Goal: Find specific page/section: Find specific page/section

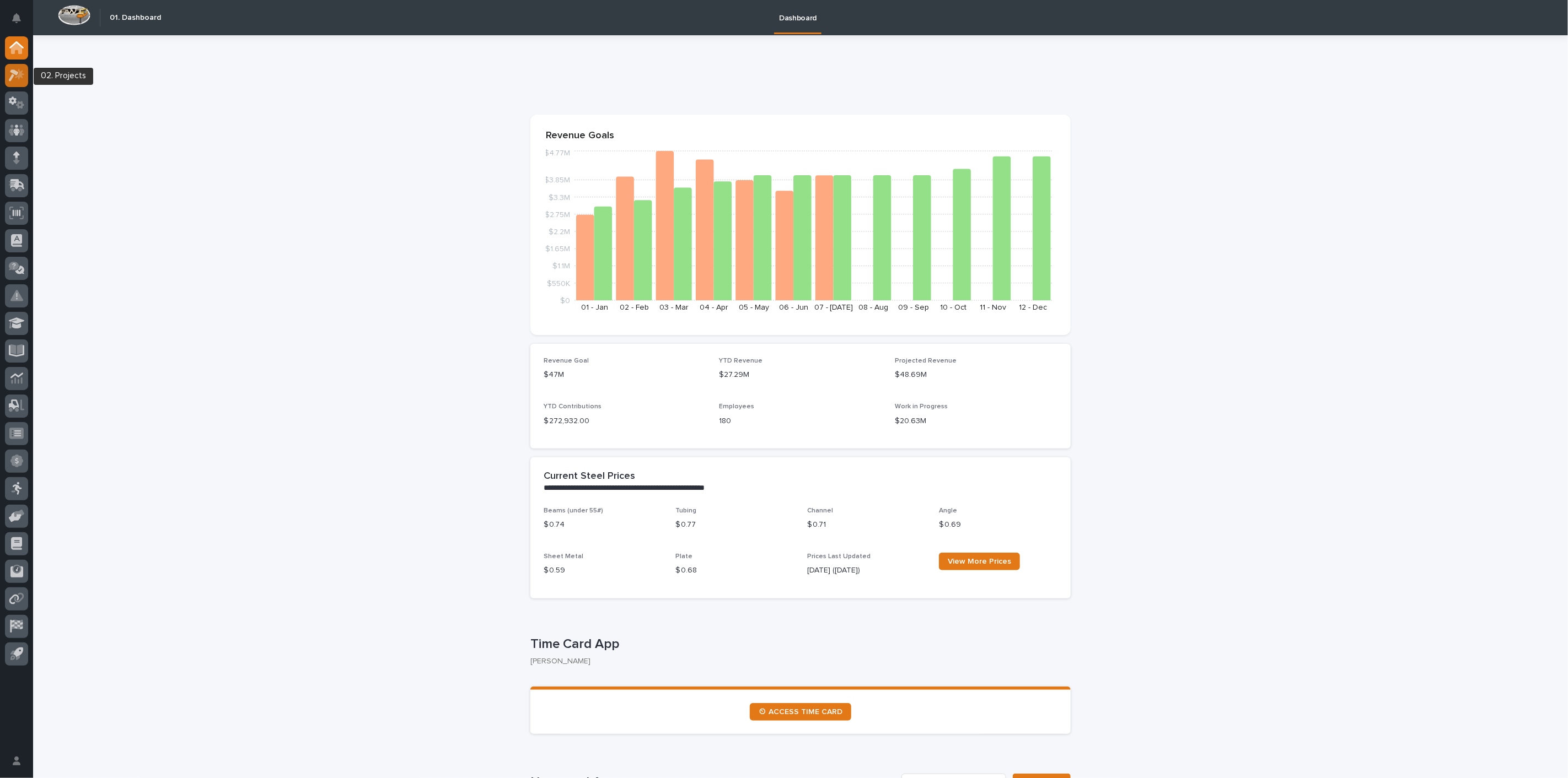
click at [23, 82] on div at bounding box center [17, 75] width 23 height 23
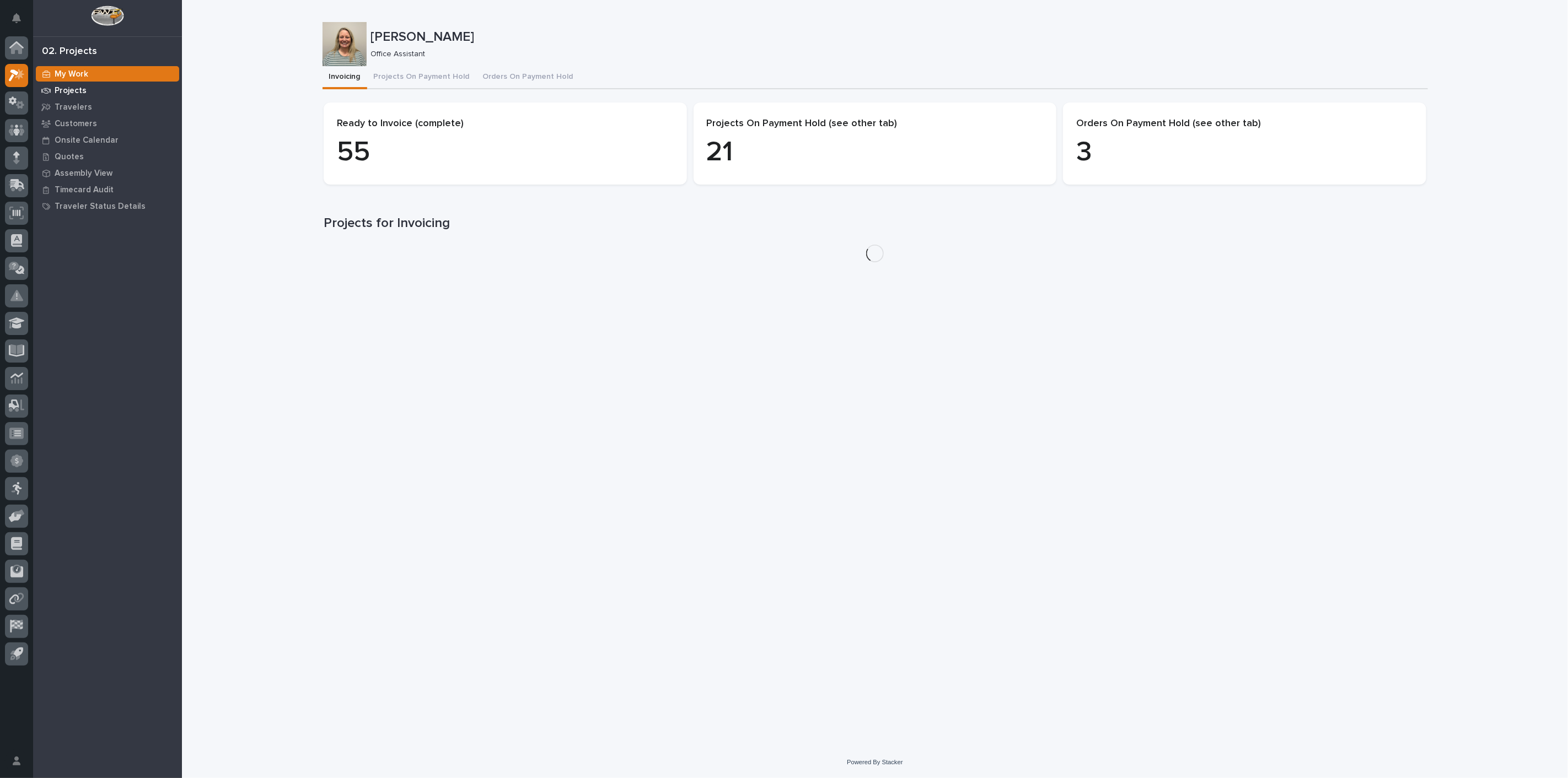
click at [75, 92] on p "Projects" at bounding box center [71, 90] width 32 height 10
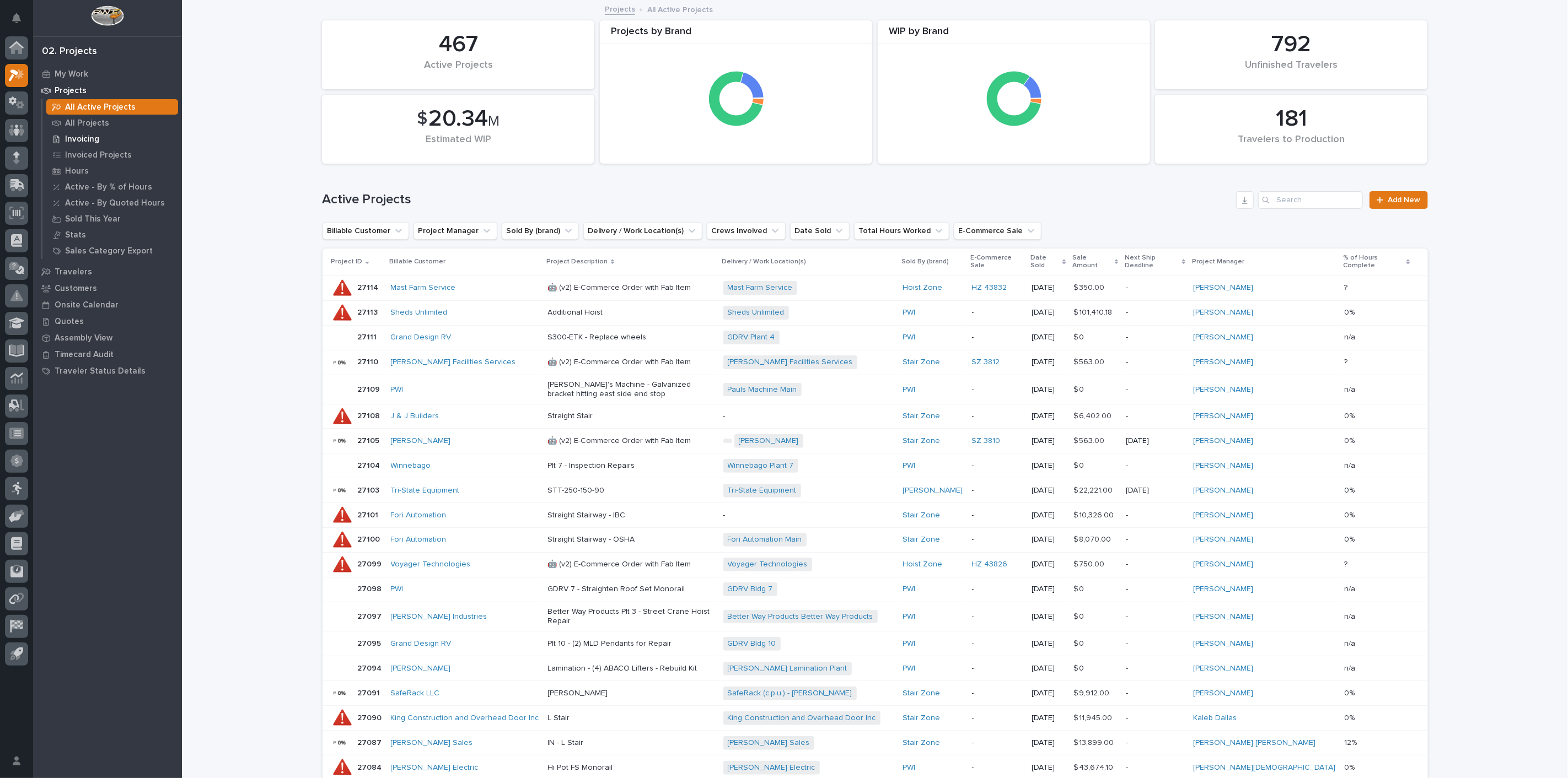
click at [81, 141] on p "Invoicing" at bounding box center [82, 139] width 34 height 10
